Goal: Task Accomplishment & Management: Manage account settings

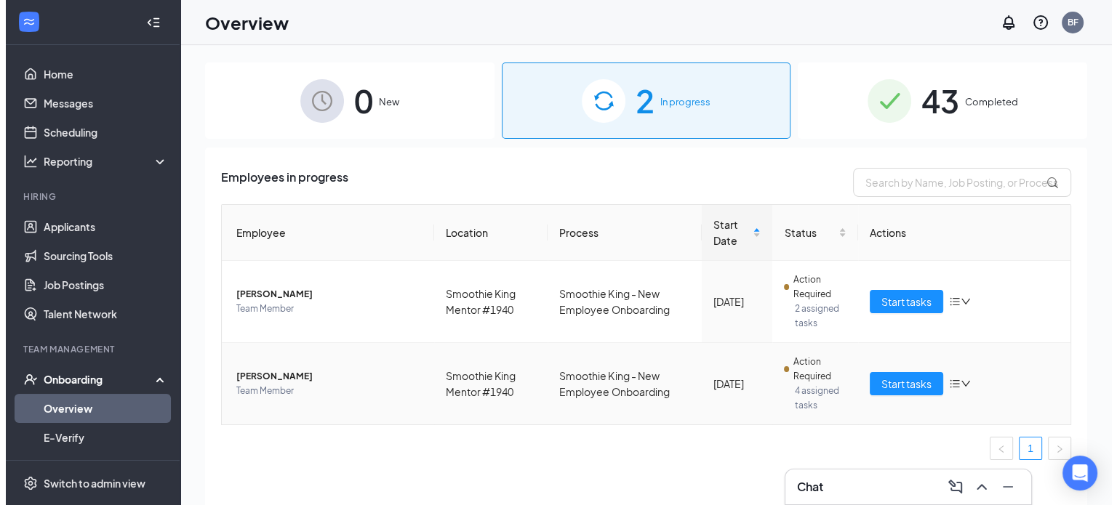
scroll to position [92, 0]
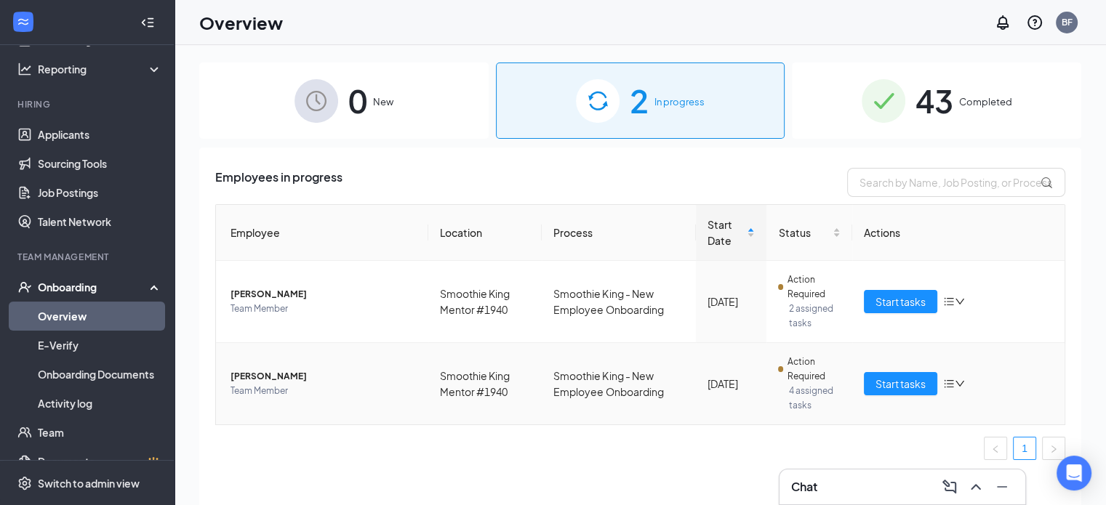
click at [788, 375] on span "Action Required" at bounding box center [815, 369] width 54 height 29
click at [84, 132] on link "Applicants" at bounding box center [100, 134] width 124 height 29
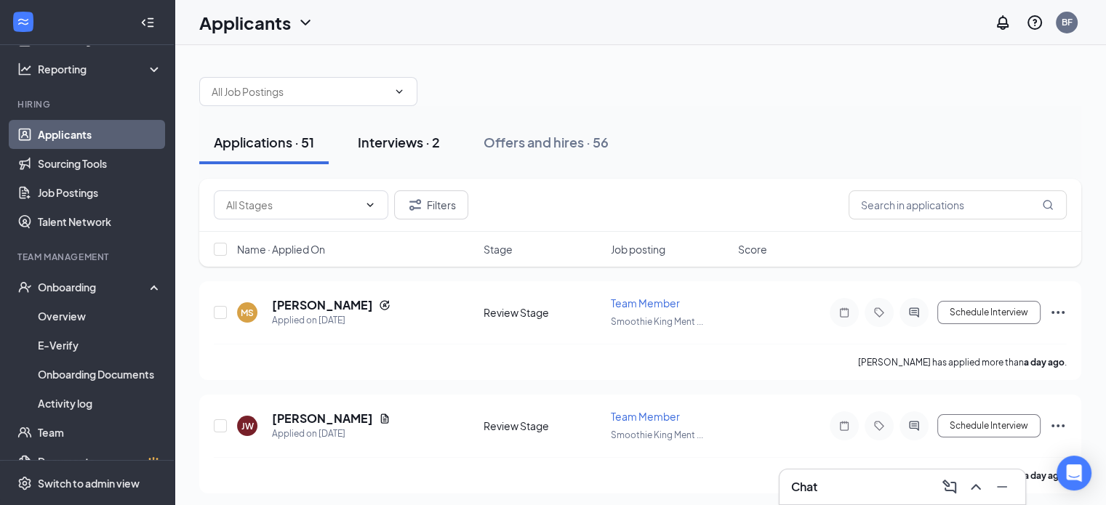
click at [403, 143] on div "Interviews · 2" at bounding box center [399, 142] width 82 height 18
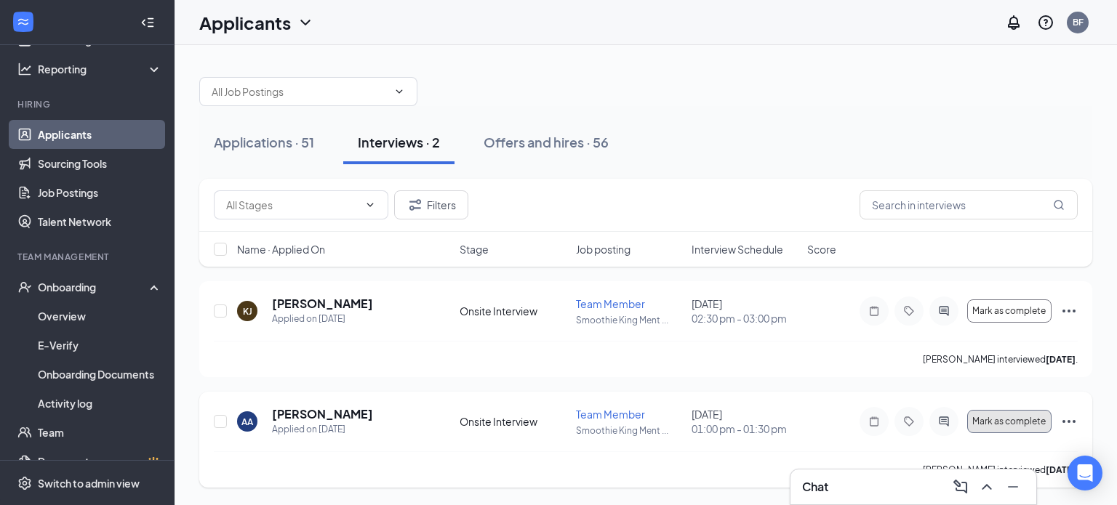
click at [990, 419] on span "Mark as complete" at bounding box center [1008, 422] width 73 height 10
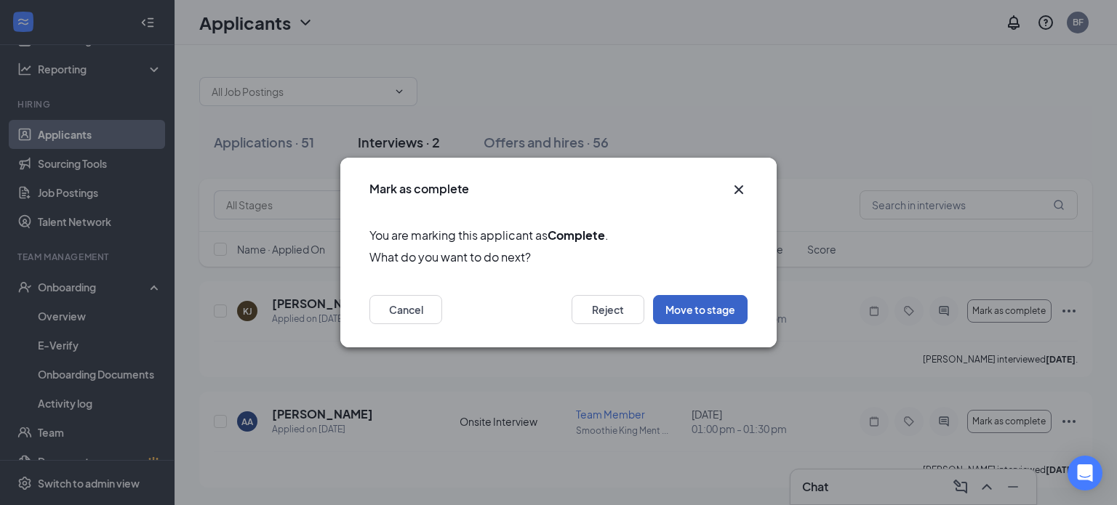
click at [686, 314] on button "Move to stage" at bounding box center [700, 309] width 95 height 29
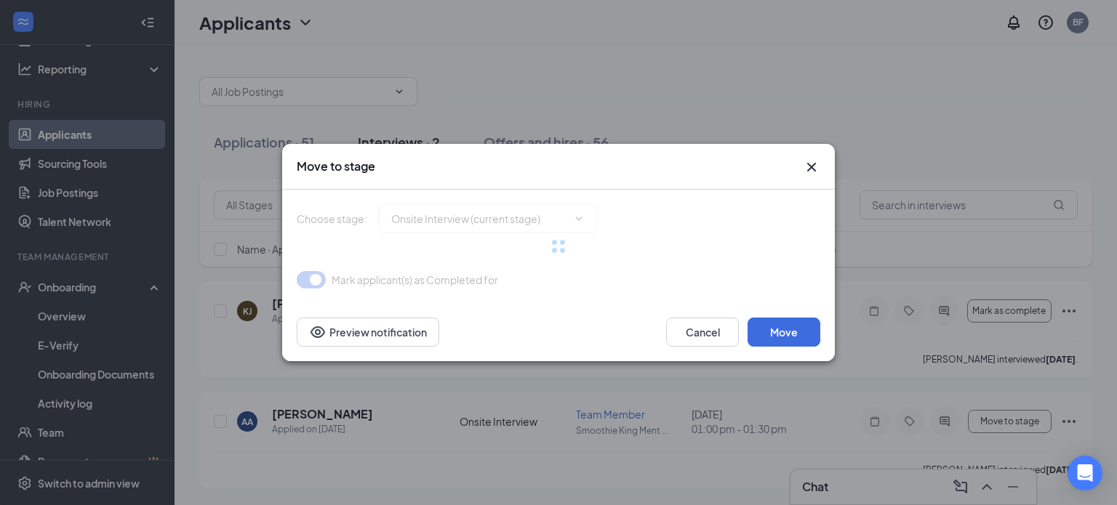
type input "Hiring Complete (final stage)"
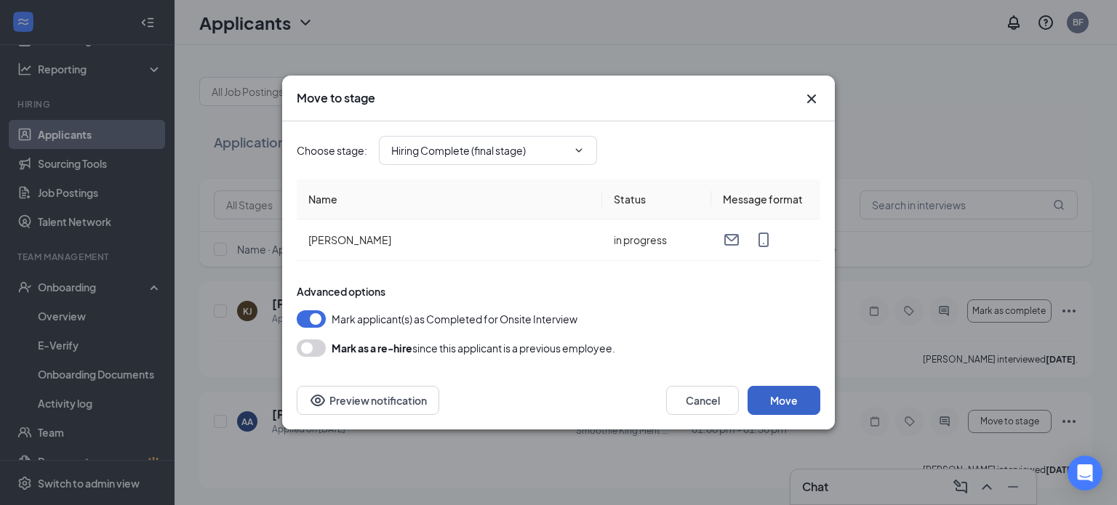
click at [800, 406] on button "Move" at bounding box center [784, 400] width 73 height 29
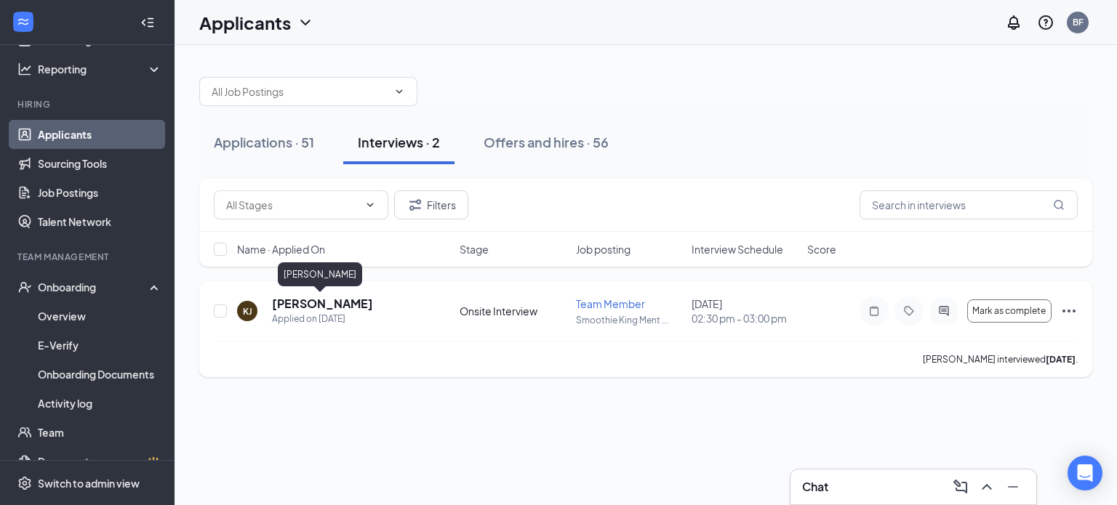
click at [319, 308] on h5 "[PERSON_NAME]" at bounding box center [322, 304] width 101 height 16
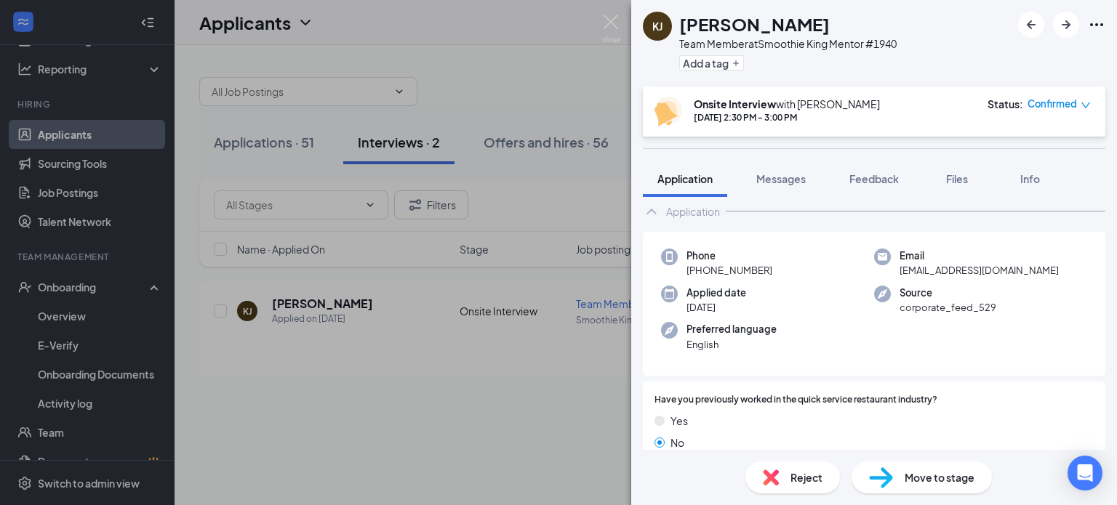
scroll to position [26, 0]
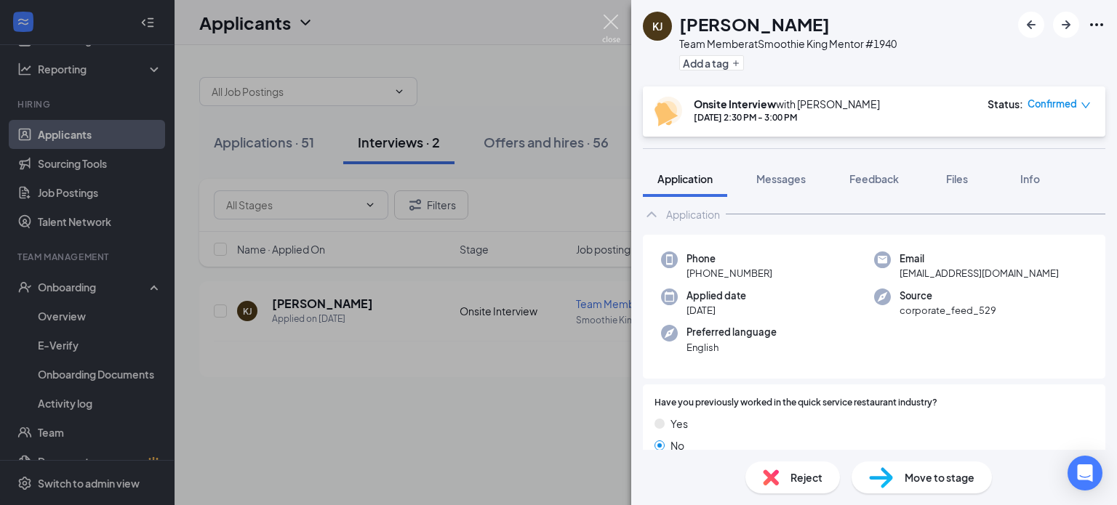
click at [606, 24] on img at bounding box center [611, 29] width 18 height 28
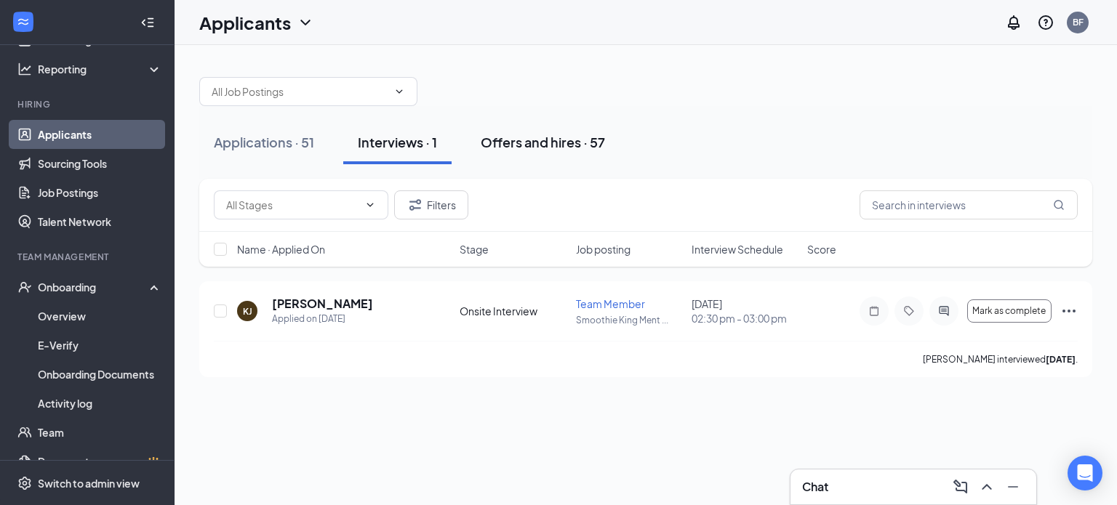
click at [510, 131] on button "Offers and hires · 57" at bounding box center [542, 143] width 153 height 44
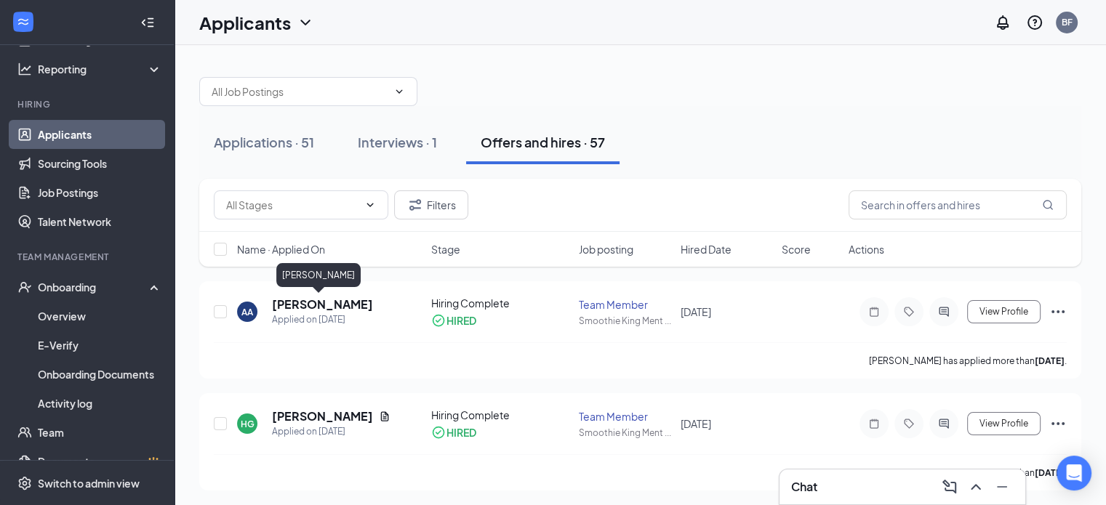
click at [297, 307] on h5 "[PERSON_NAME]" at bounding box center [322, 305] width 101 height 16
